Goal: Information Seeking & Learning: Learn about a topic

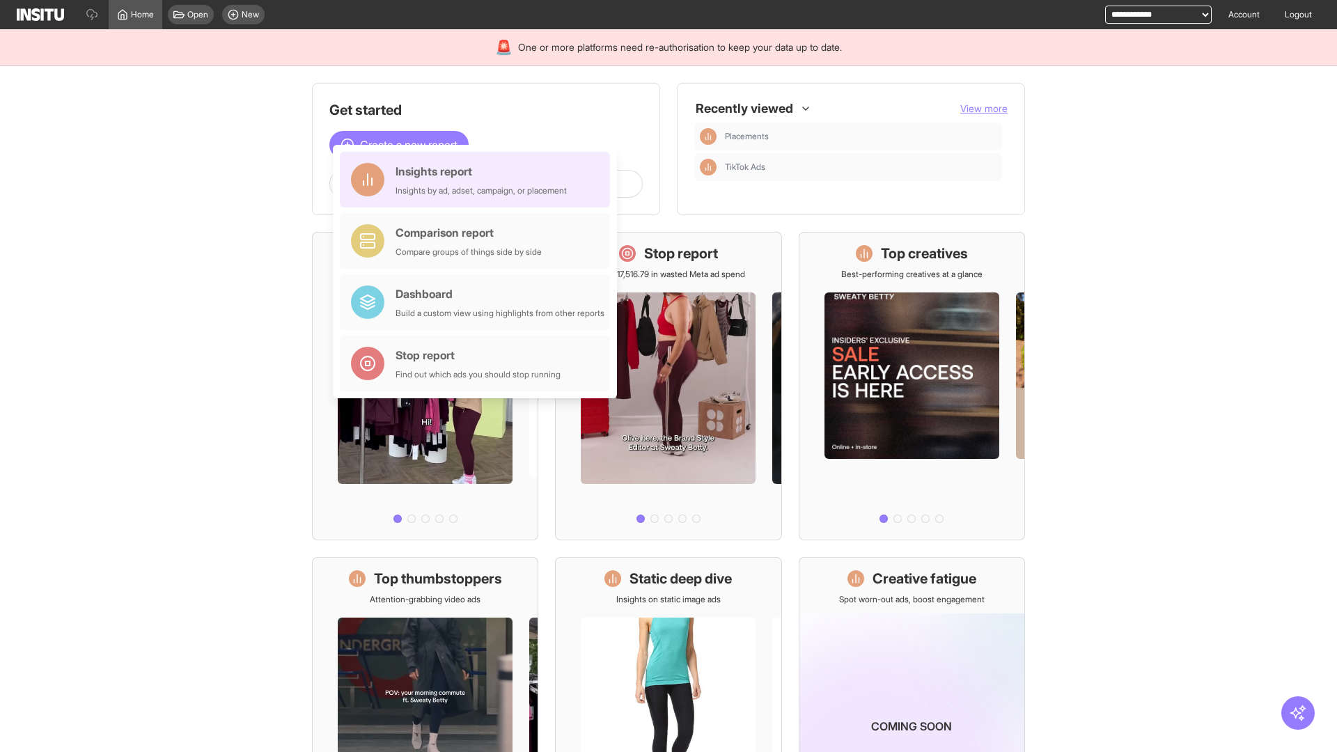
click at [478, 180] on div "Insights report Insights by ad, adset, campaign, or placement" at bounding box center [481, 179] width 171 height 33
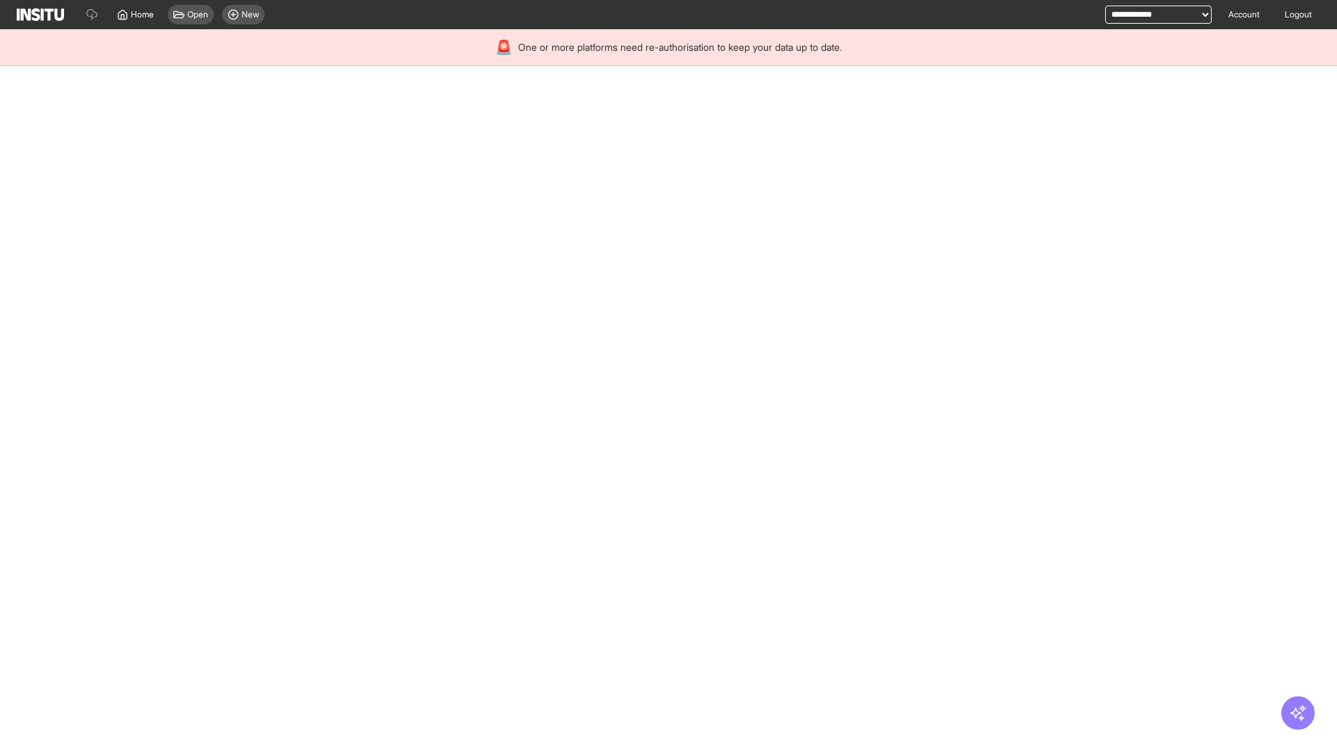
select select "**"
